Goal: Task Accomplishment & Management: Use online tool/utility

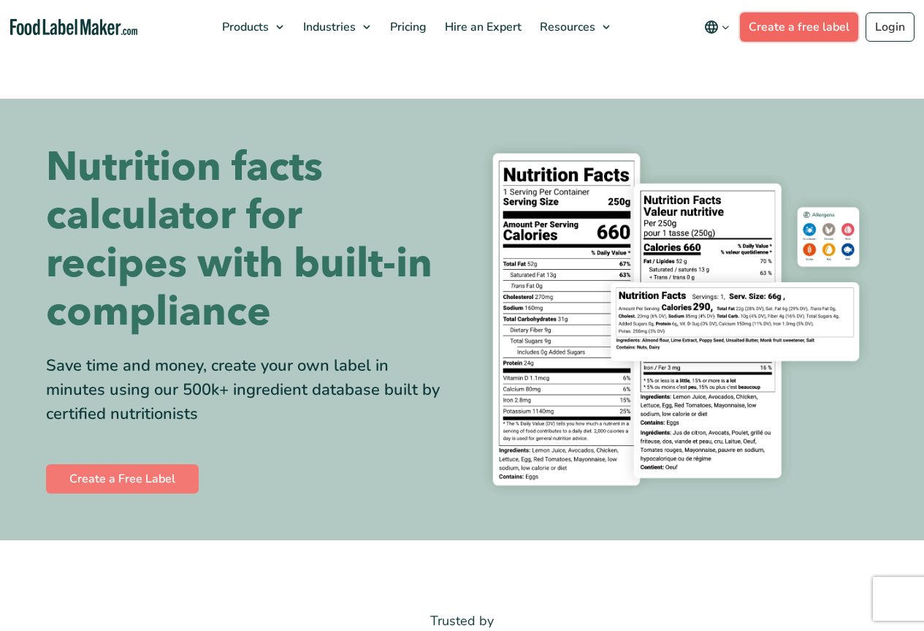
click at [818, 27] on link "Create a free label" at bounding box center [799, 26] width 118 height 29
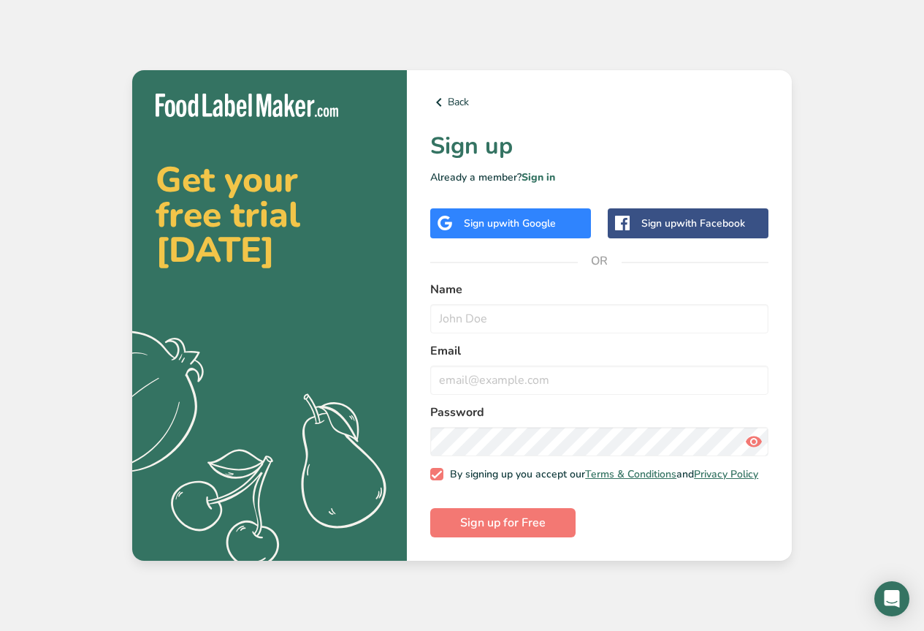
click at [506, 224] on span "with Google" at bounding box center [527, 223] width 57 height 14
